Goal: Information Seeking & Learning: Learn about a topic

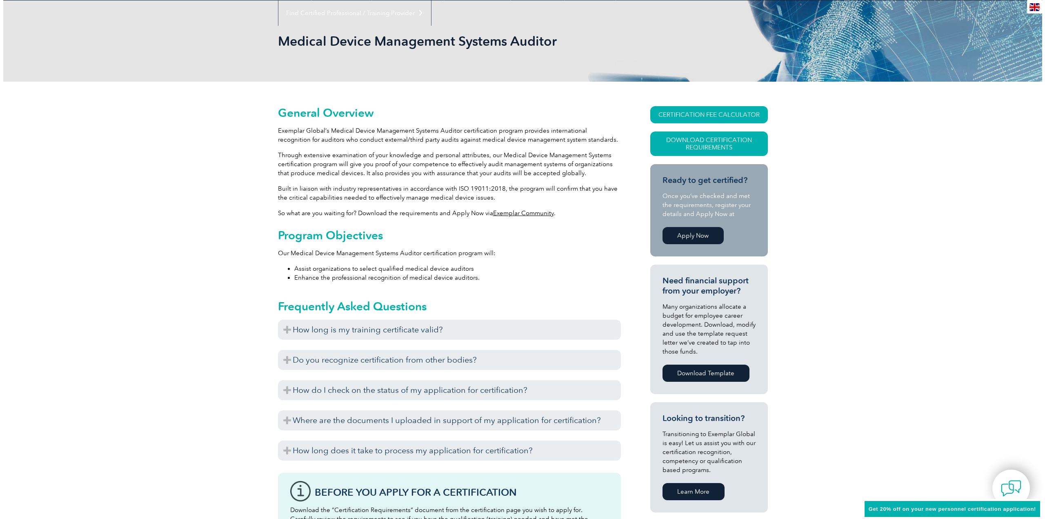
scroll to position [122, 0]
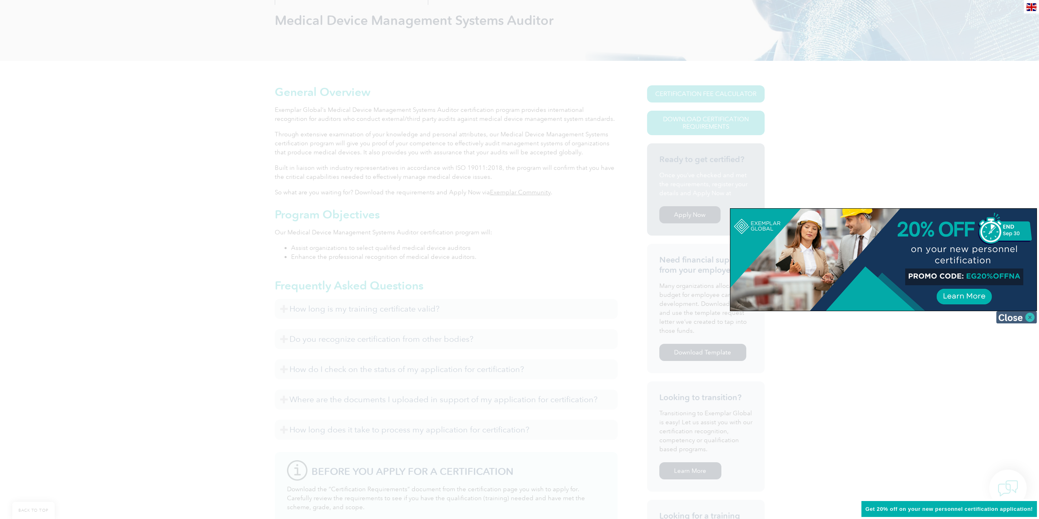
click at [1024, 316] on img at bounding box center [1016, 317] width 41 height 12
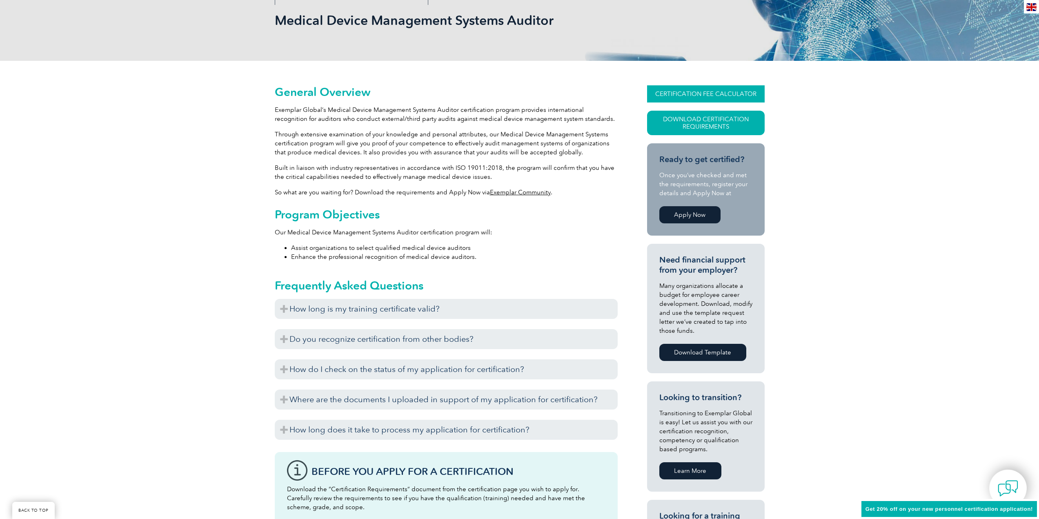
click at [704, 94] on link "CERTIFICATION FEE CALCULATOR" at bounding box center [706, 93] width 118 height 17
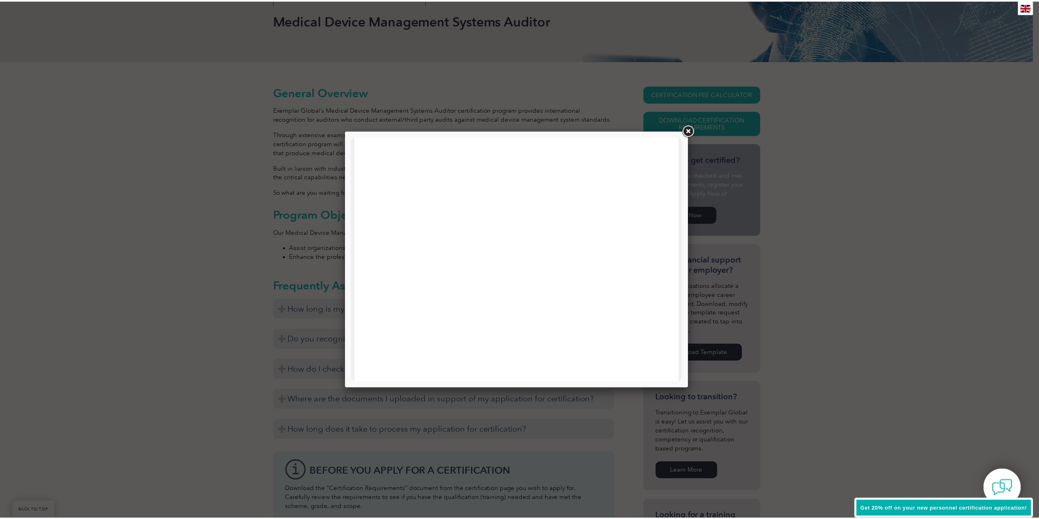
scroll to position [178, 0]
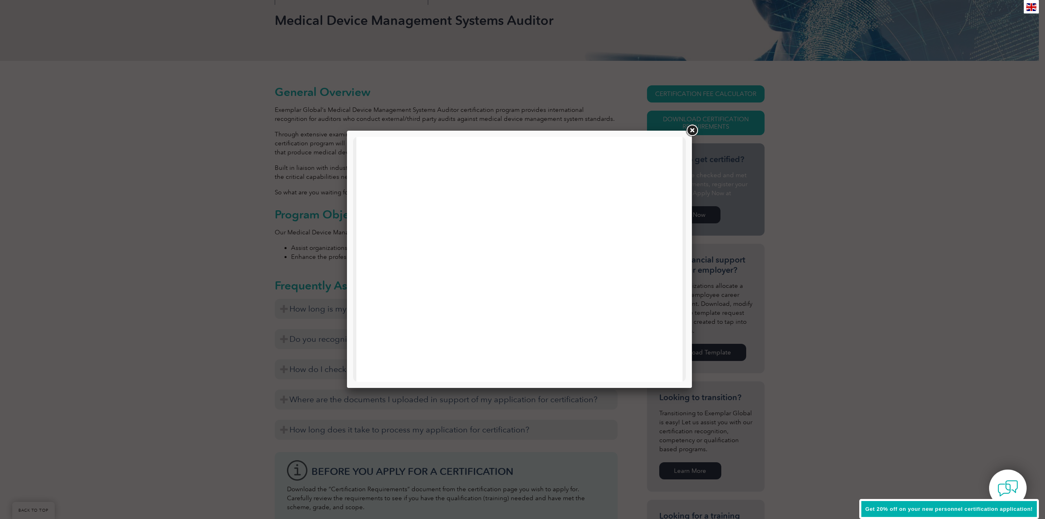
click at [692, 129] on link at bounding box center [691, 130] width 15 height 15
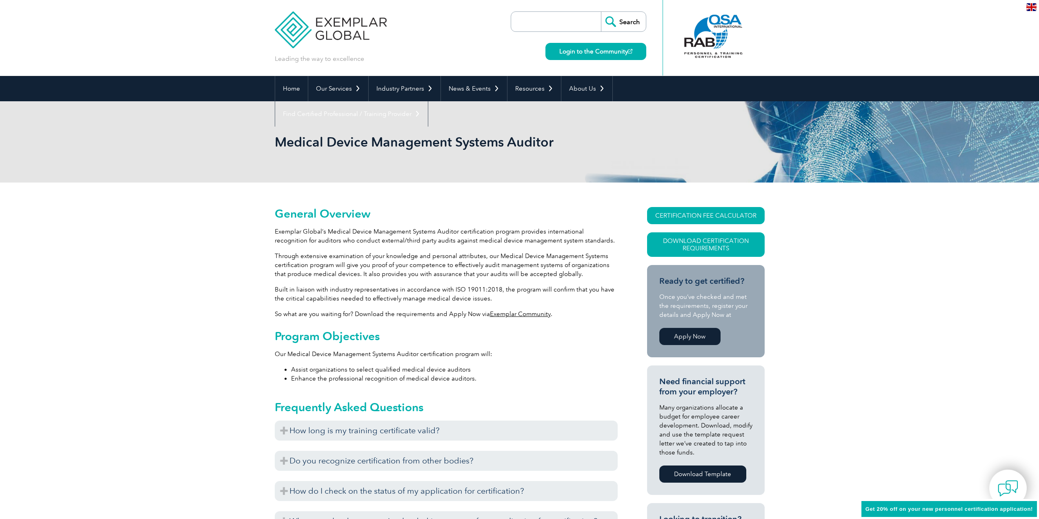
scroll to position [0, 0]
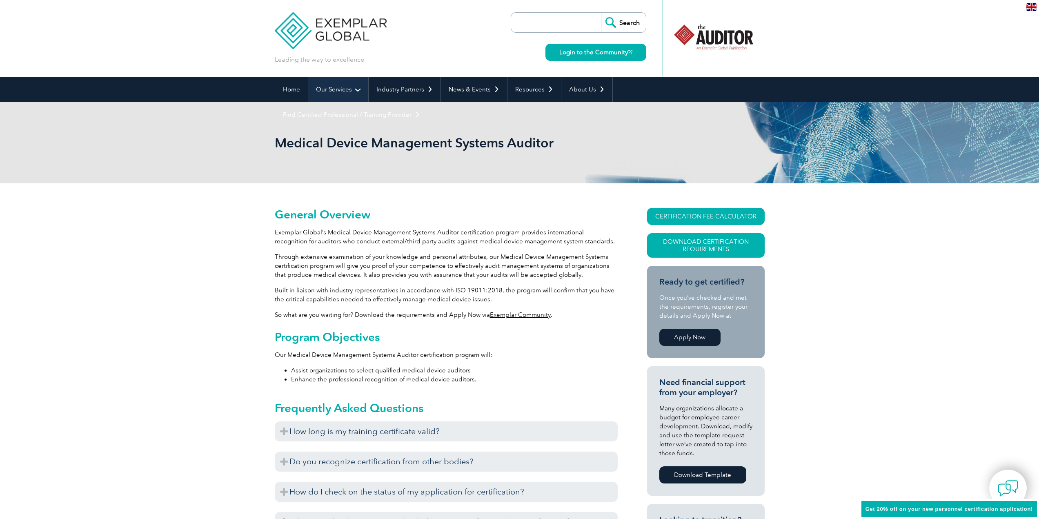
click at [344, 88] on link "Our Services" at bounding box center [338, 89] width 60 height 25
click at [357, 89] on link "Our Services" at bounding box center [338, 89] width 60 height 25
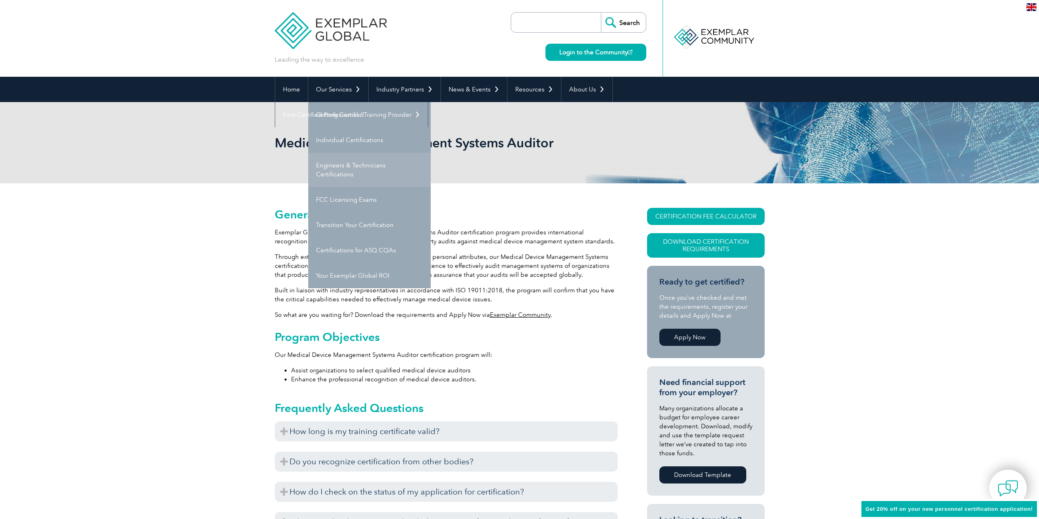
click at [360, 160] on link "Engineers & Technicians Certifications" at bounding box center [369, 170] width 122 height 34
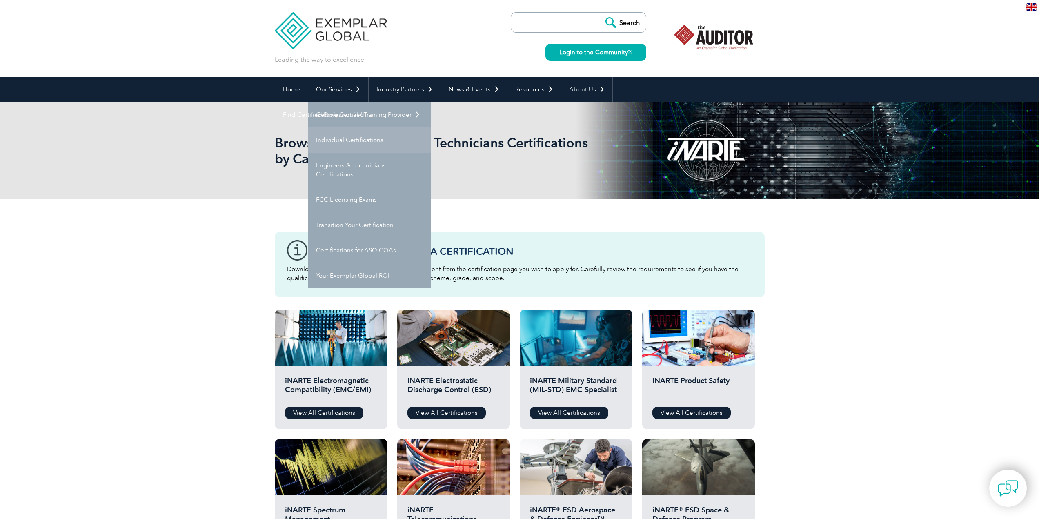
click at [368, 137] on link "Individual Certifications" at bounding box center [369, 139] width 122 height 25
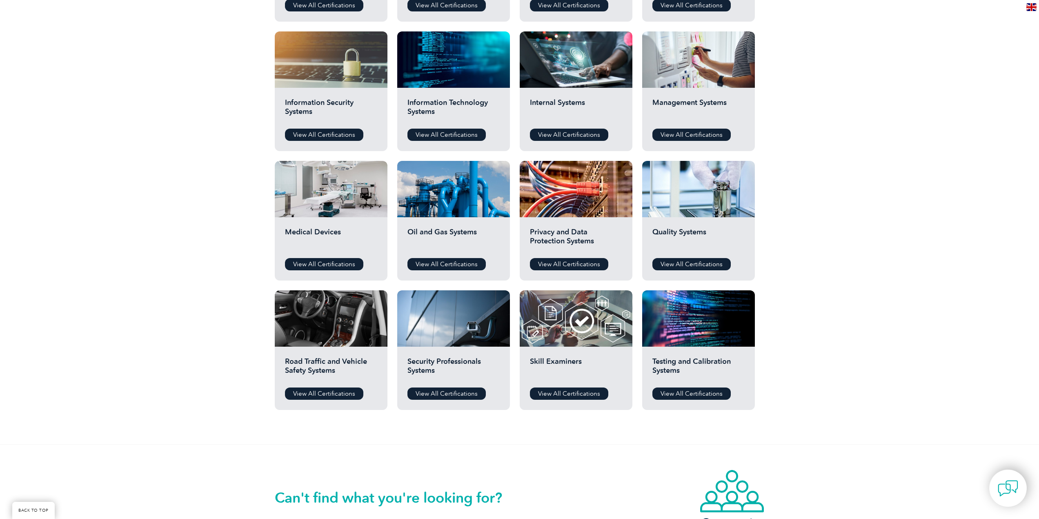
scroll to position [408, 0]
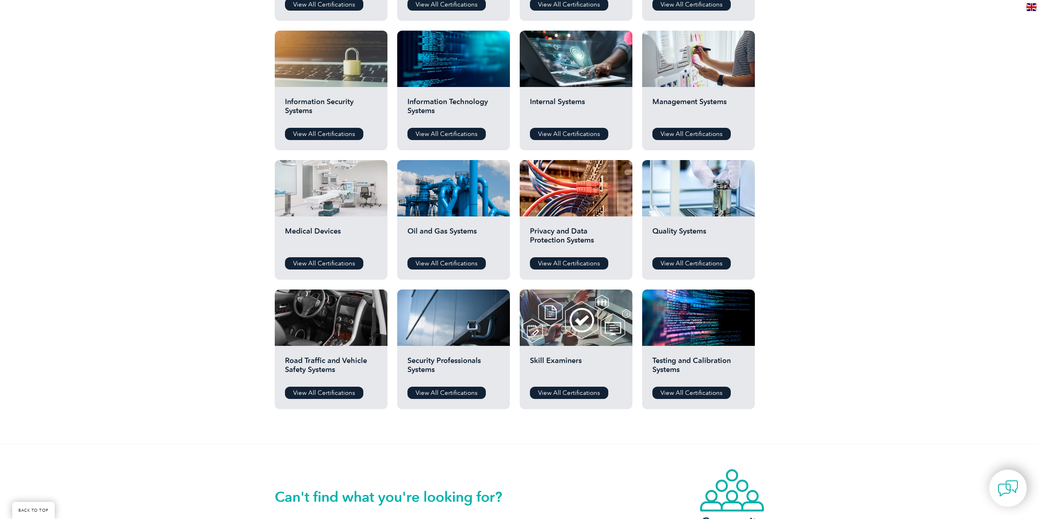
click at [336, 194] on div at bounding box center [331, 188] width 113 height 56
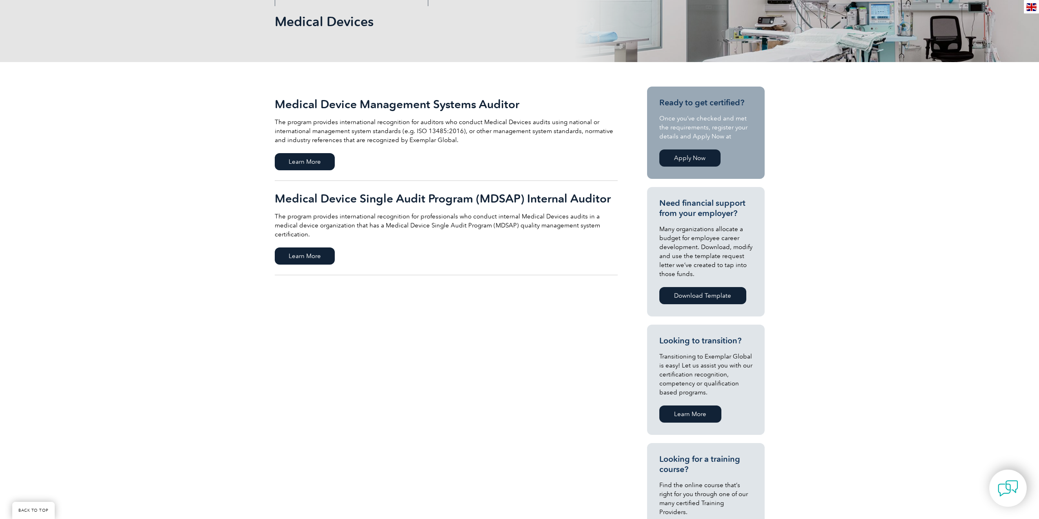
scroll to position [122, 0]
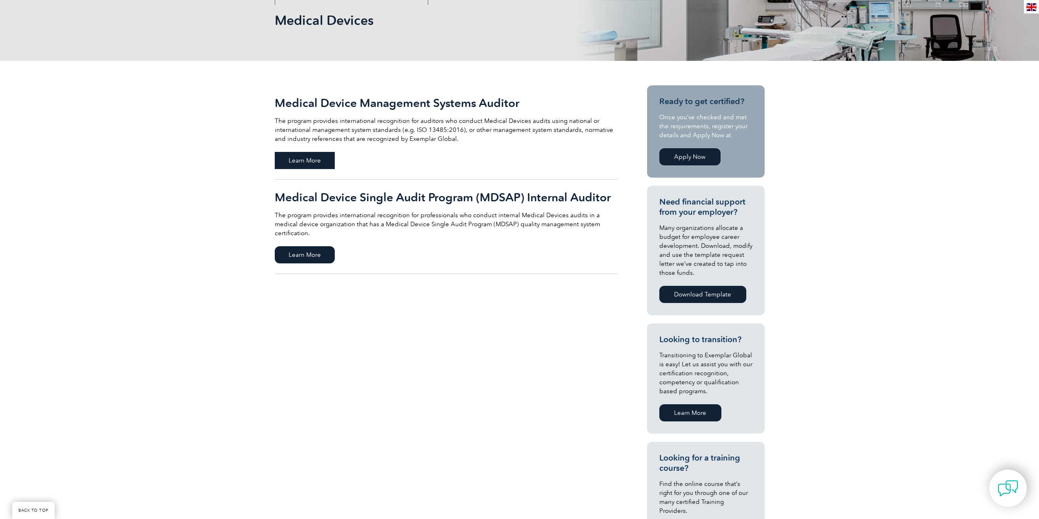
click at [307, 157] on span "Learn More" at bounding box center [305, 160] width 60 height 17
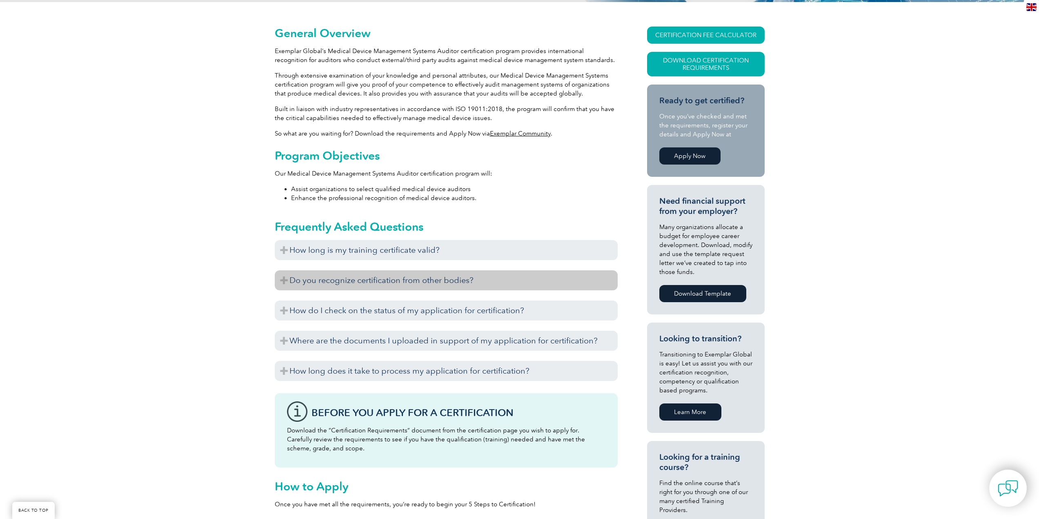
scroll to position [215, 0]
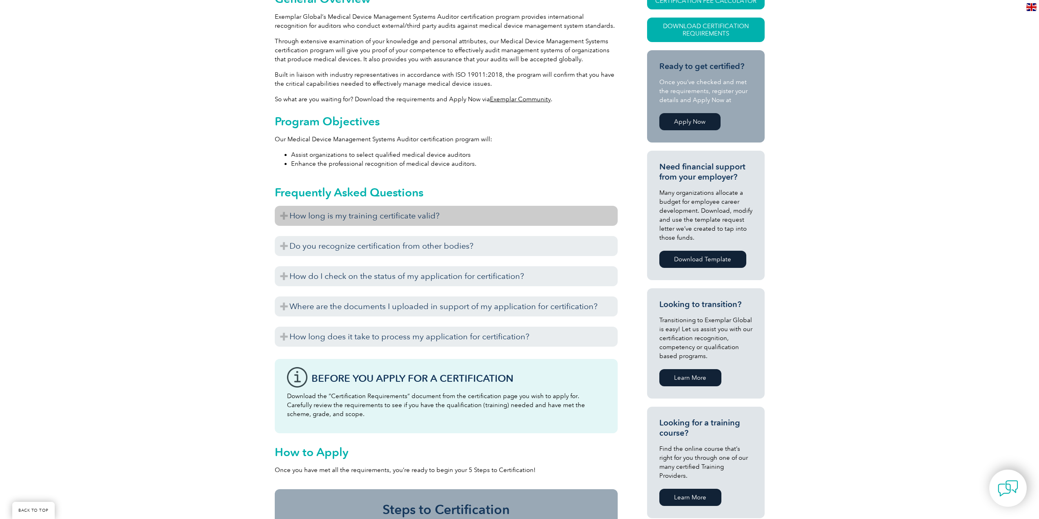
click at [362, 219] on h3 "How long is my training certificate valid?" at bounding box center [446, 216] width 343 height 20
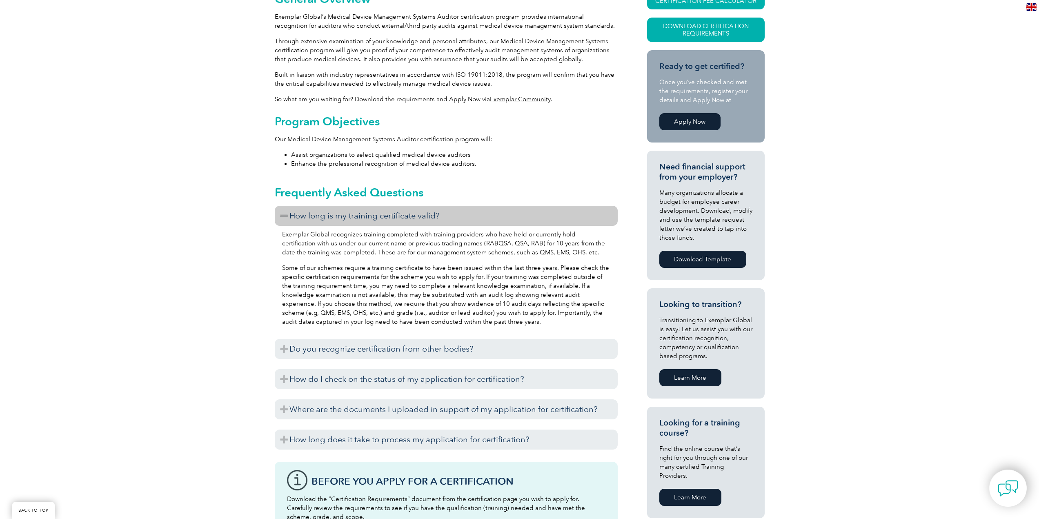
click at [713, 257] on link "Download Template" at bounding box center [702, 259] width 87 height 17
click at [441, 245] on p "Exemplar Global recognizes training completed with training providers who have …" at bounding box center [446, 243] width 328 height 27
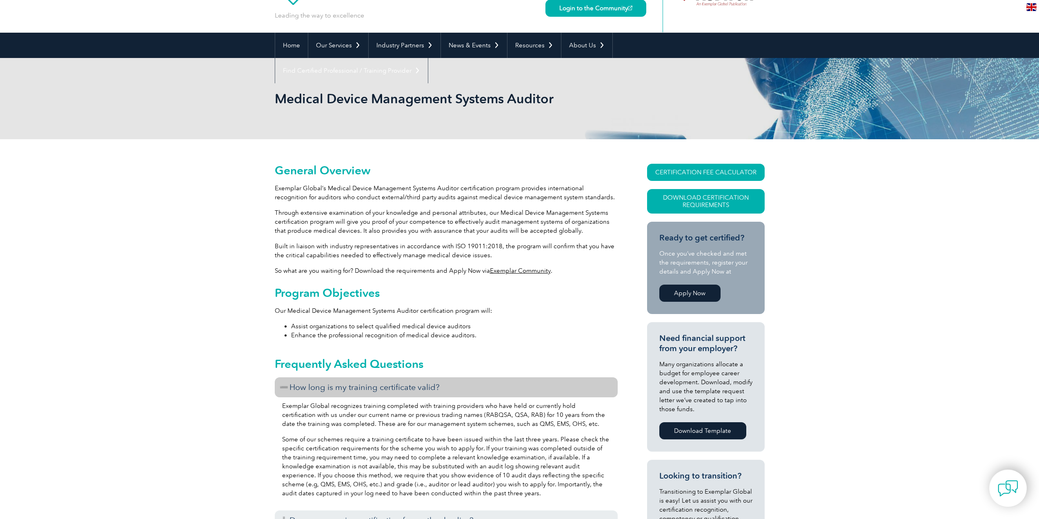
scroll to position [0, 0]
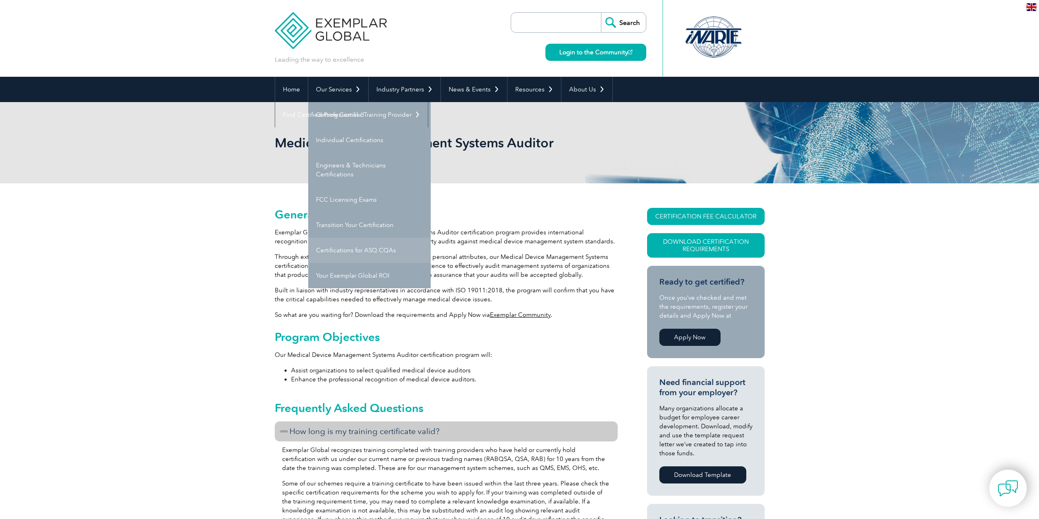
click at [366, 249] on link "Certifications for ASQ CQAs" at bounding box center [369, 250] width 122 height 25
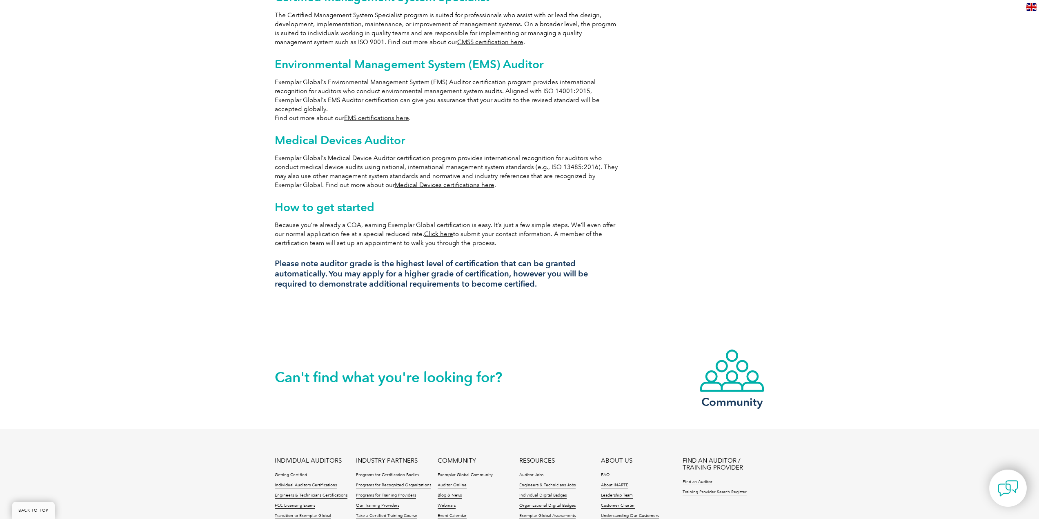
scroll to position [612, 0]
